Goal: Task Accomplishment & Management: Manage account settings

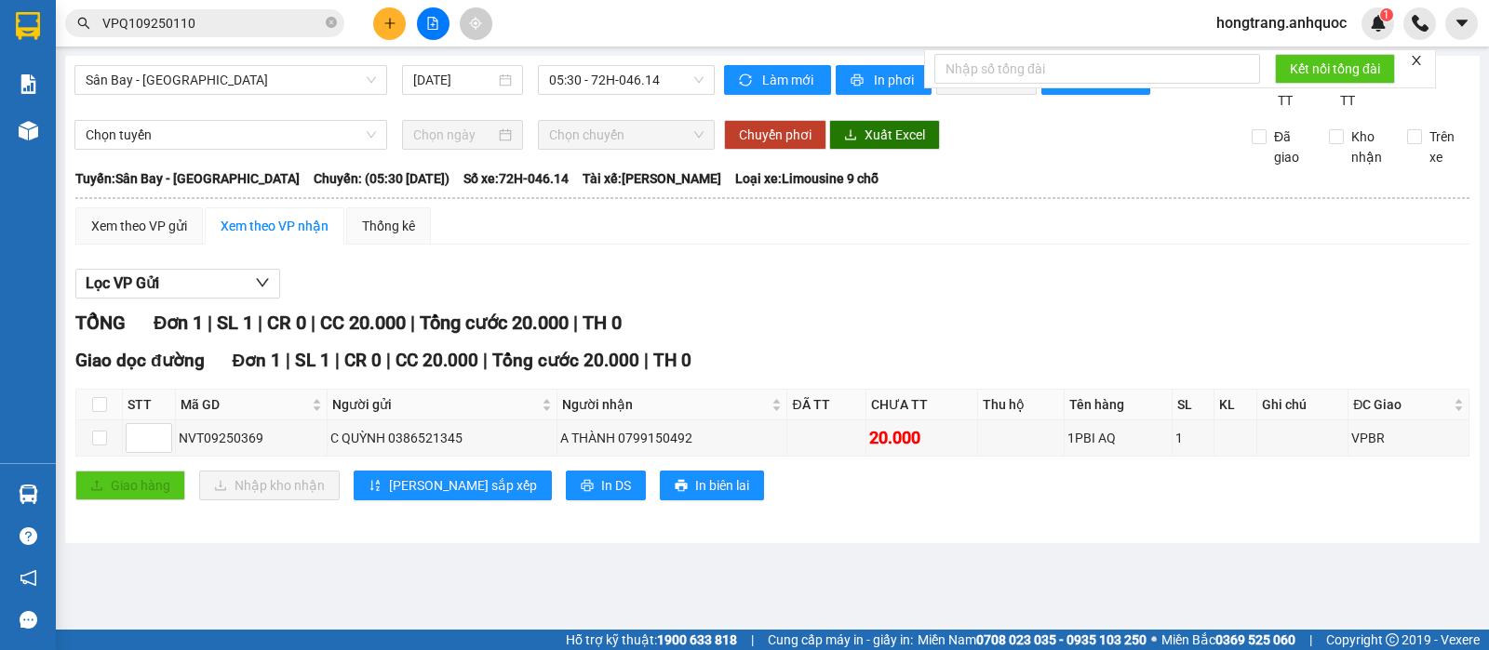
click at [1259, 20] on span "hongtrang.anhquoc" at bounding box center [1281, 22] width 160 height 23
click at [1245, 55] on span "Đăng xuất" at bounding box center [1288, 57] width 123 height 20
